Goal: Check status

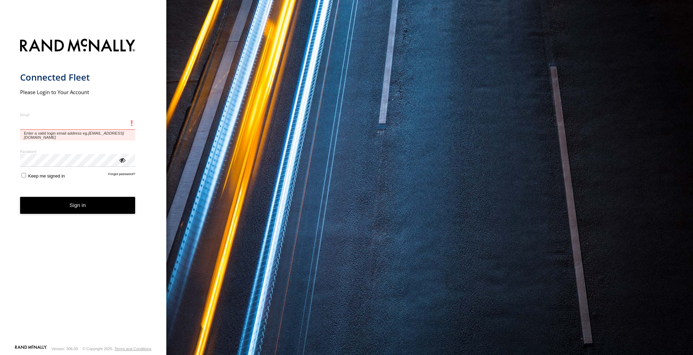
paste input "**********"
type input "**********"
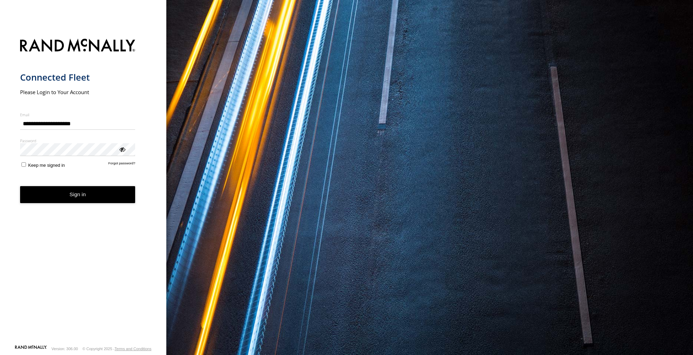
click at [112, 200] on button "Sign in" at bounding box center [77, 194] width 115 height 17
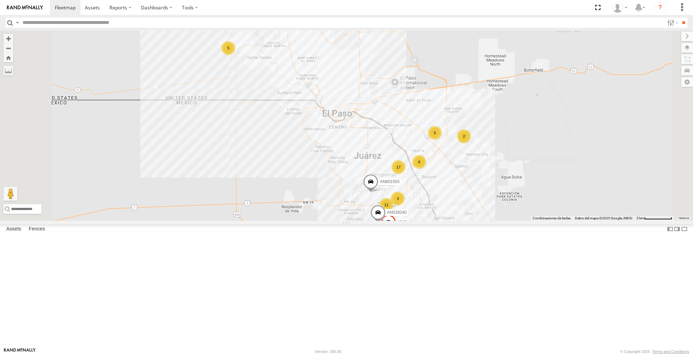
scroll to position [341, 0]
click at [0, 0] on span at bounding box center [0, 0] width 0 height 0
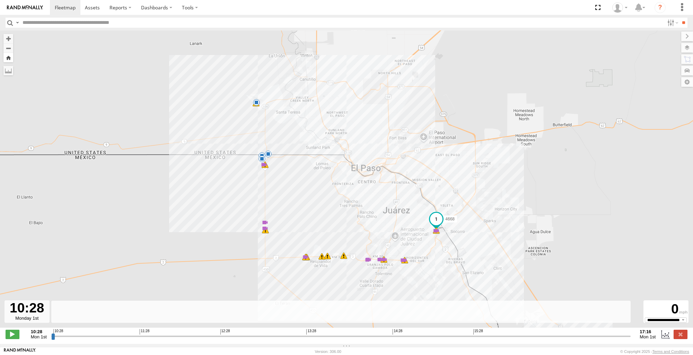
click at [11, 59] on button "Zoom Home" at bounding box center [8, 57] width 10 height 9
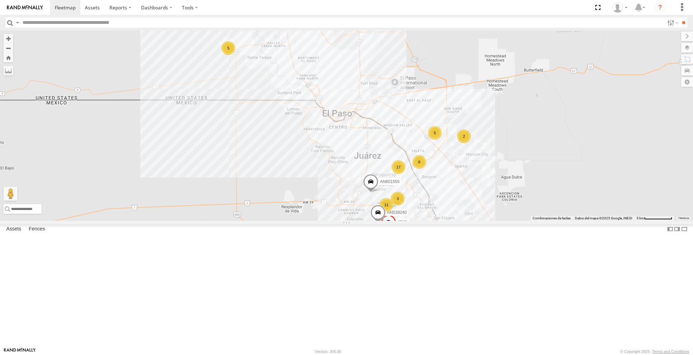
click at [0, 0] on span at bounding box center [0, 0] width 0 height 0
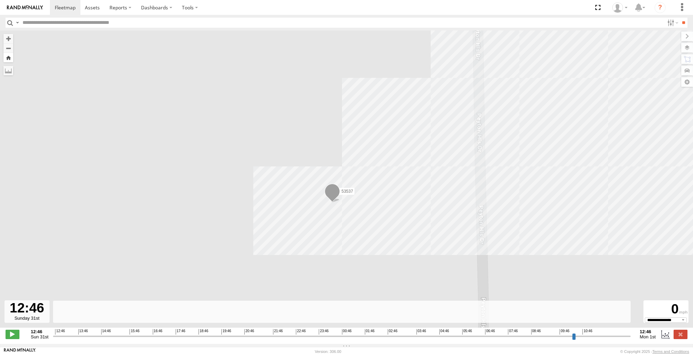
click at [9, 61] on button "Zoom Home" at bounding box center [8, 57] width 10 height 9
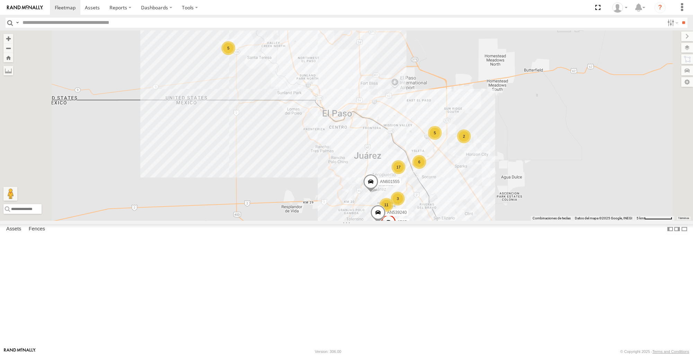
click at [0, 0] on span at bounding box center [0, 0] width 0 height 0
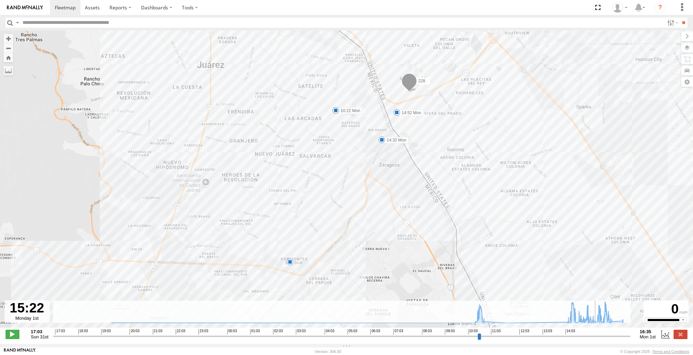
drag, startPoint x: 54, startPoint y: 341, endPoint x: 598, endPoint y: 358, distance: 544.6
click at [598, 340] on input "range" at bounding box center [341, 336] width 577 height 7
click at [286, 273] on div "228 10:22 Mon 14:32 Mon 14:52 Mon 6" at bounding box center [346, 182] width 693 height 305
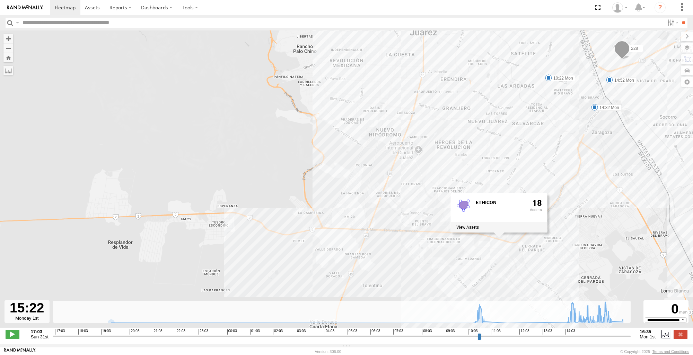
drag, startPoint x: 439, startPoint y: 204, endPoint x: 642, endPoint y: 173, distance: 205.6
click at [642, 173] on div "228 10:22 Mon 14:32 Mon 14:52 Mon 6 ETHICON 18" at bounding box center [346, 182] width 693 height 305
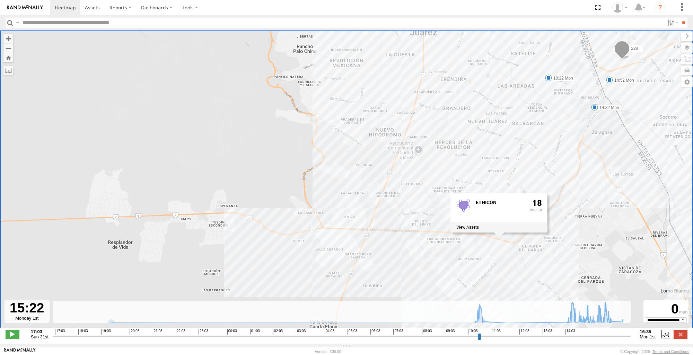
click at [122, 179] on div "228 10:22 Mon 14:32 Mon 14:52 Mon 6 ETHICON 18" at bounding box center [346, 182] width 693 height 305
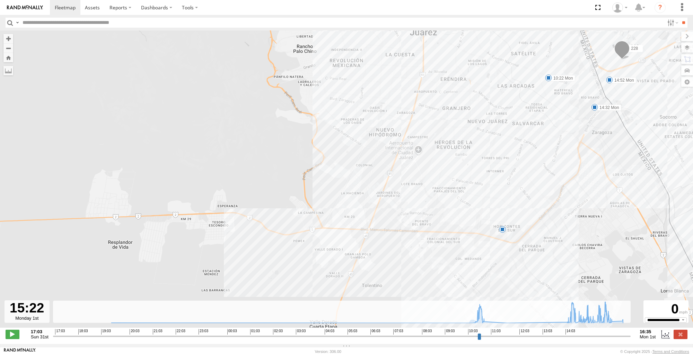
click at [197, 169] on div "228 10:22 Mon 14:32 Mon 14:52 Mon 6" at bounding box center [346, 182] width 693 height 305
click at [7, 58] on button "Zoom Home" at bounding box center [8, 57] width 10 height 9
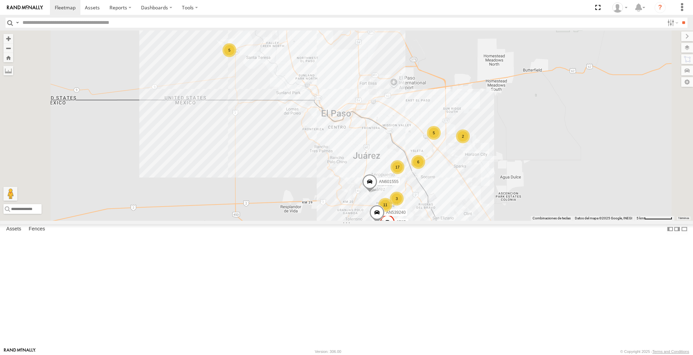
click at [0, 0] on span at bounding box center [0, 0] width 0 height 0
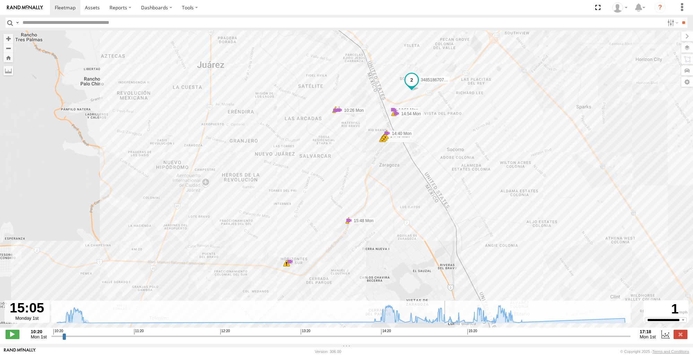
drag, startPoint x: 54, startPoint y: 339, endPoint x: 446, endPoint y: 357, distance: 392.4
type input "**********"
click at [446, 340] on input "range" at bounding box center [340, 336] width 579 height 7
click at [285, 271] on div "3485186707C0 10:26 Mon 10:26 Mon 11 14:40 Mon 14:40 Mon 14:40 Mon 14:40 Mon 5 1…" at bounding box center [346, 182] width 693 height 305
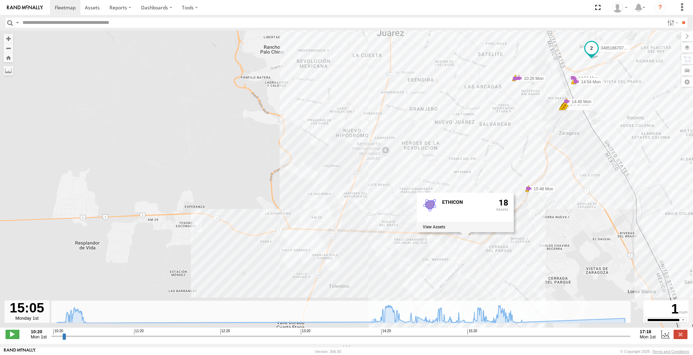
drag, startPoint x: 528, startPoint y: 202, endPoint x: 707, endPoint y: 170, distance: 181.8
click at [692, 170] on html at bounding box center [346, 177] width 693 height 355
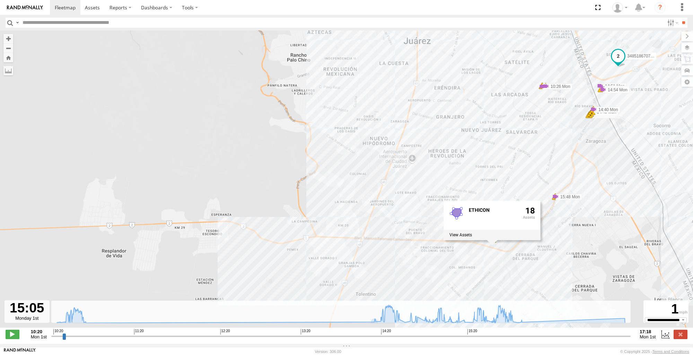
drag, startPoint x: 607, startPoint y: 189, endPoint x: 636, endPoint y: 195, distance: 30.1
click at [636, 195] on div "3485186707C0 10:26 Mon 10:26 Mon 11 14:40 Mon 14:40 Mon 14:40 Mon 14:40 Mon 5 1…" at bounding box center [346, 182] width 693 height 305
drag, startPoint x: 149, startPoint y: 116, endPoint x: 144, endPoint y: 62, distance: 54.3
click at [149, 116] on div "3485186707C0 10:26 Mon 10:26 Mon 11 14:40 Mon 14:40 Mon 14:40 Mon 14:40 Mon 5 1…" at bounding box center [346, 182] width 693 height 305
